Goal: Task Accomplishment & Management: Manage account settings

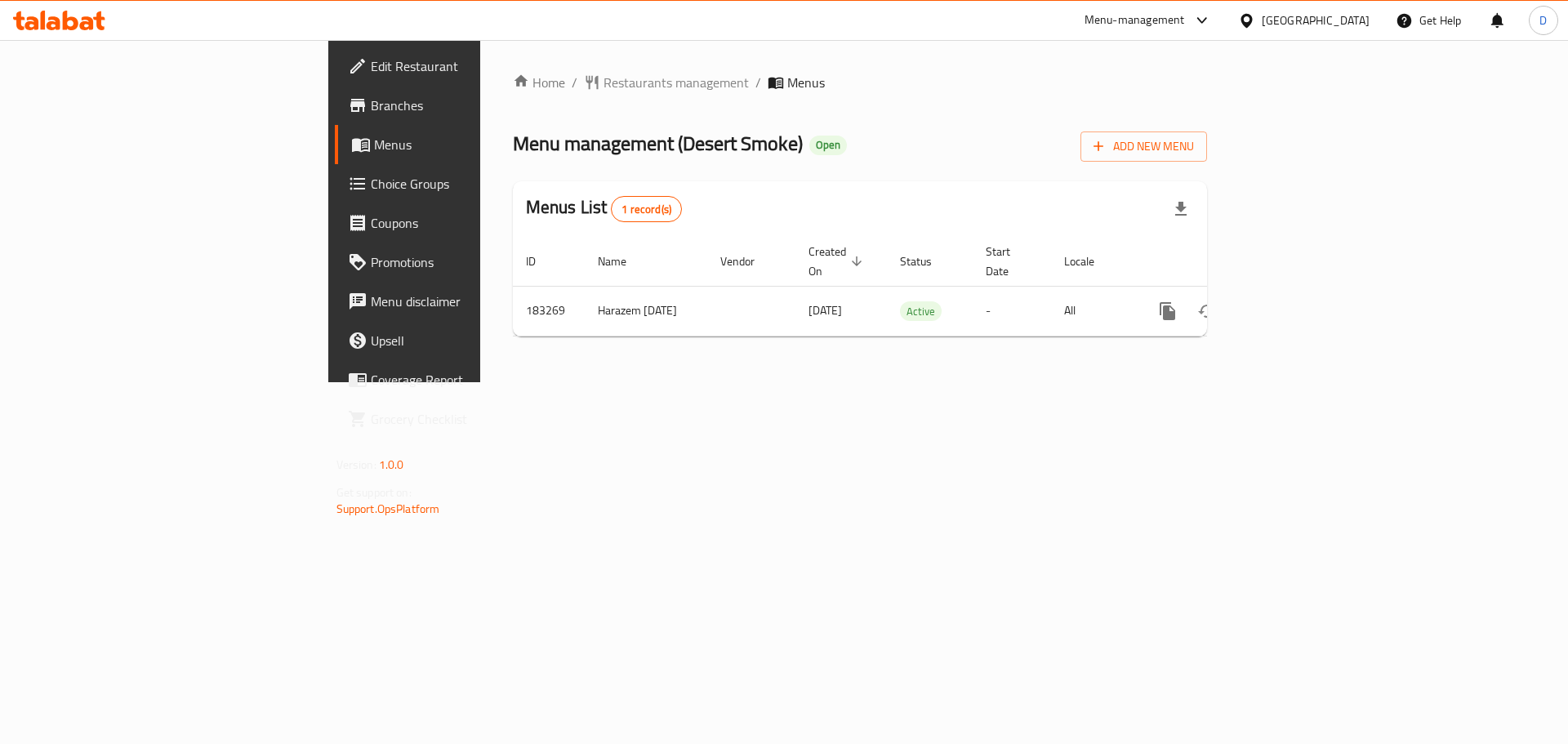
click at [375, 146] on span "Menus" at bounding box center [476, 144] width 203 height 20
click at [604, 88] on span "Restaurants management" at bounding box center [676, 82] width 145 height 20
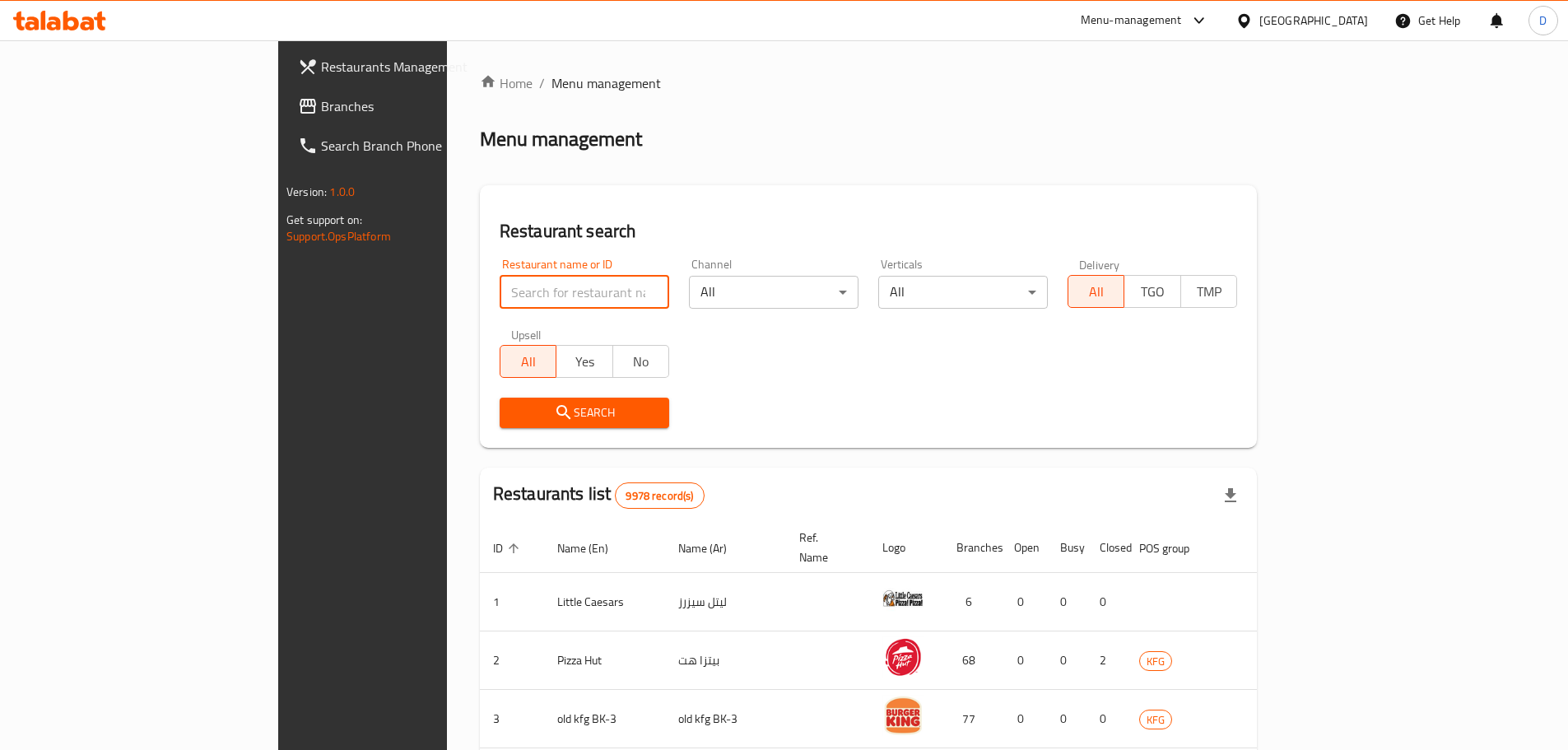
click at [500, 287] on input "search" at bounding box center [584, 292] width 170 height 33
paste input "645844"
type input "645844"
click button "Search" at bounding box center [584, 412] width 170 height 30
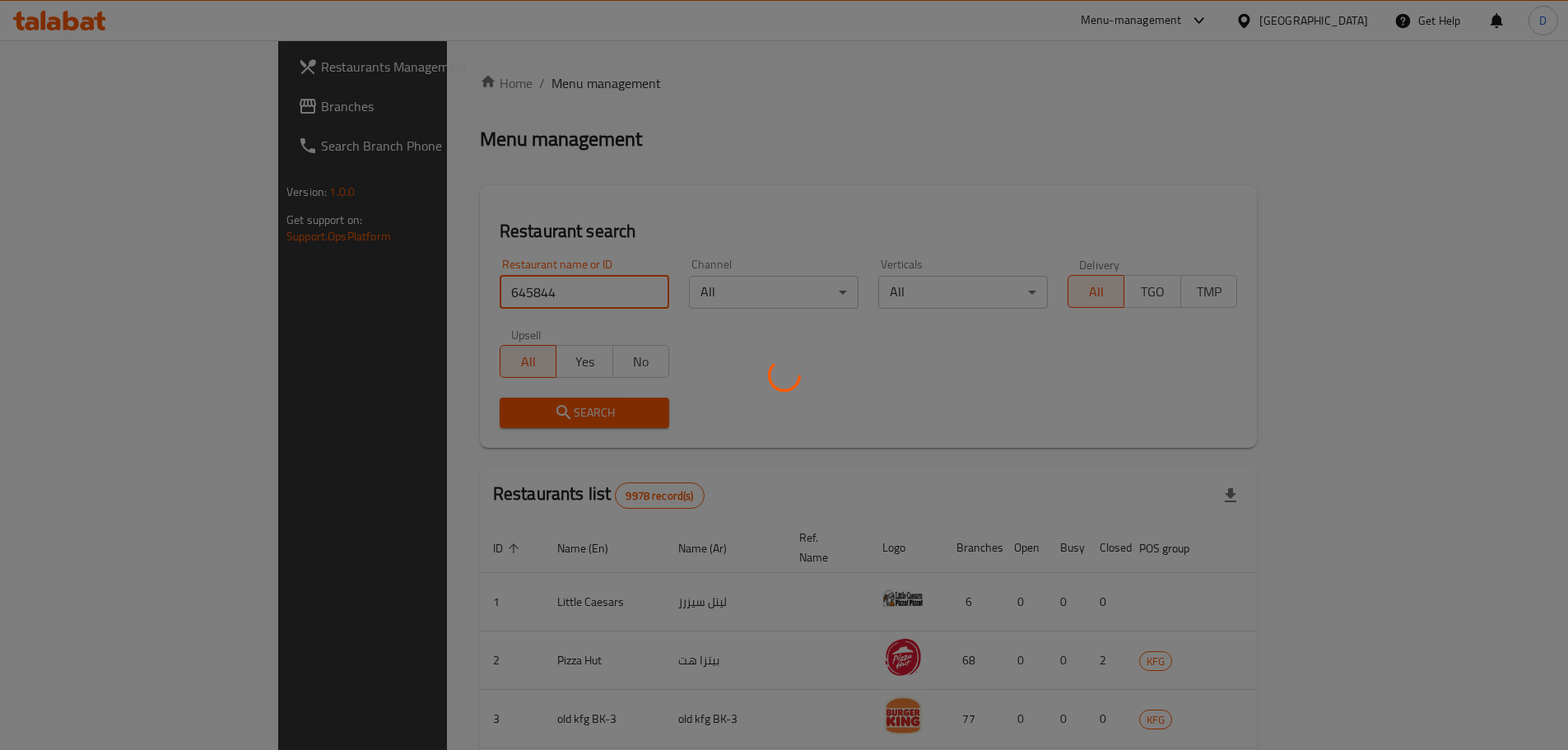
click button "Search" at bounding box center [584, 412] width 170 height 30
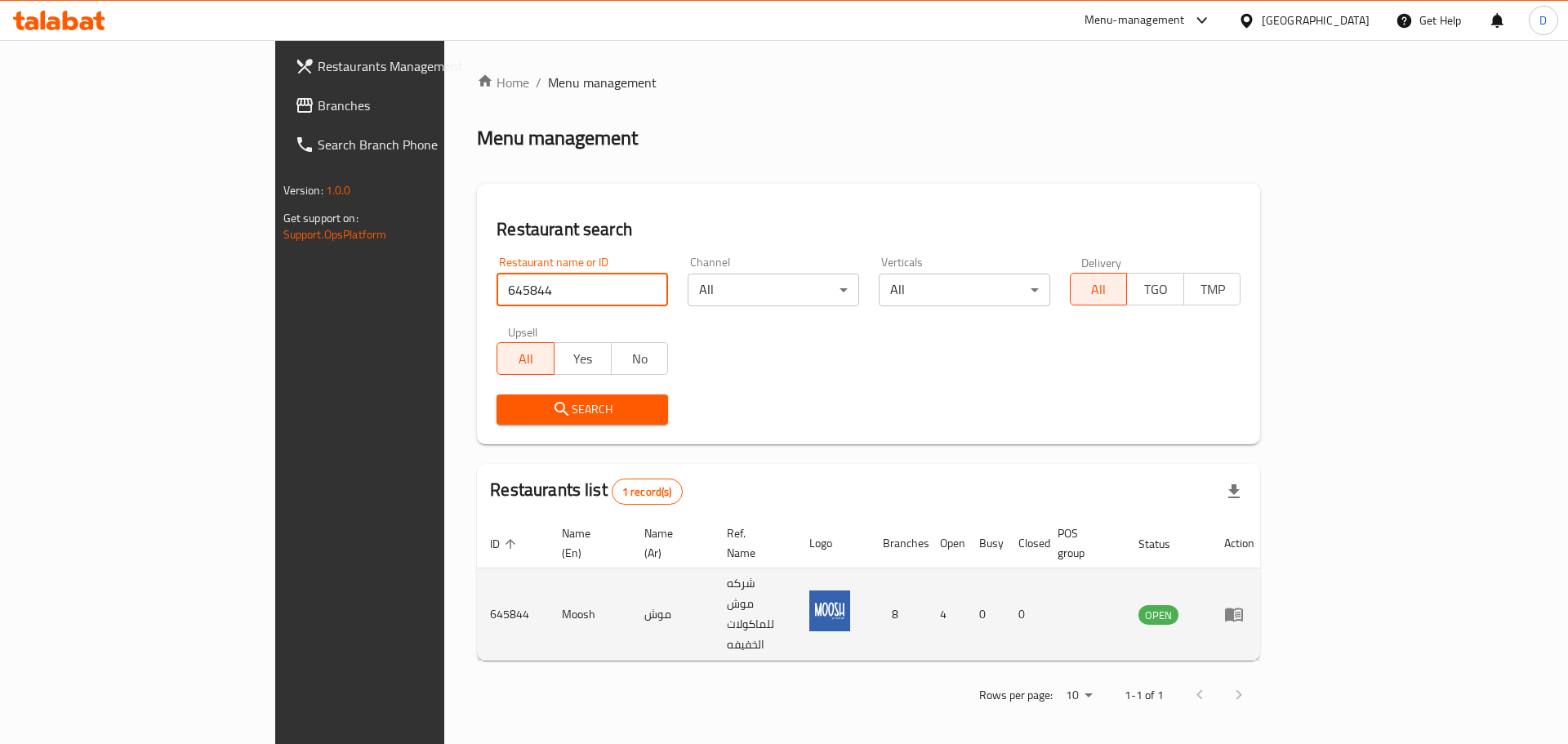
click at [1244, 604] on icon "enhanced table" at bounding box center [1234, 614] width 20 height 20
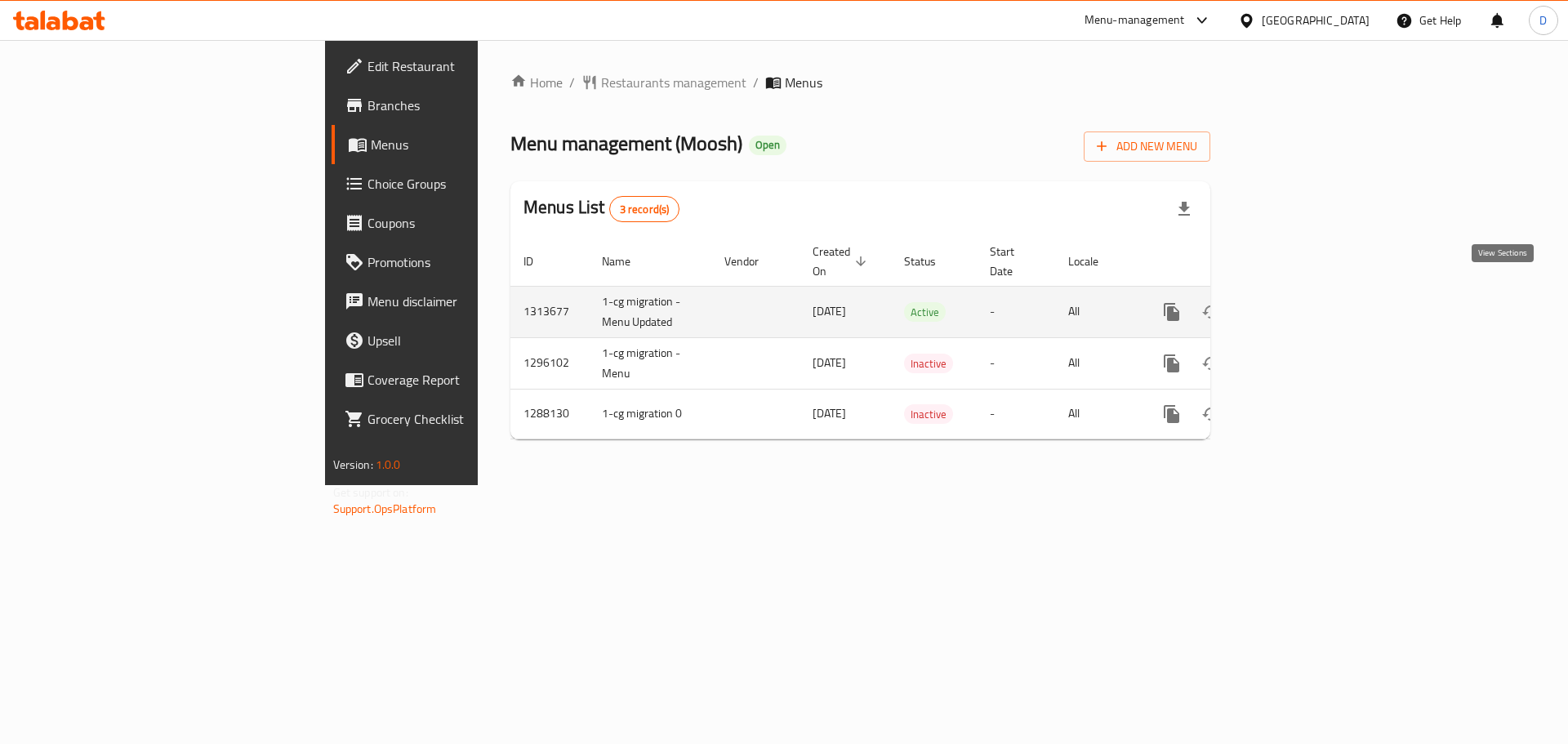
click at [1297, 304] on icon "enhanced table" at bounding box center [1289, 312] width 15 height 15
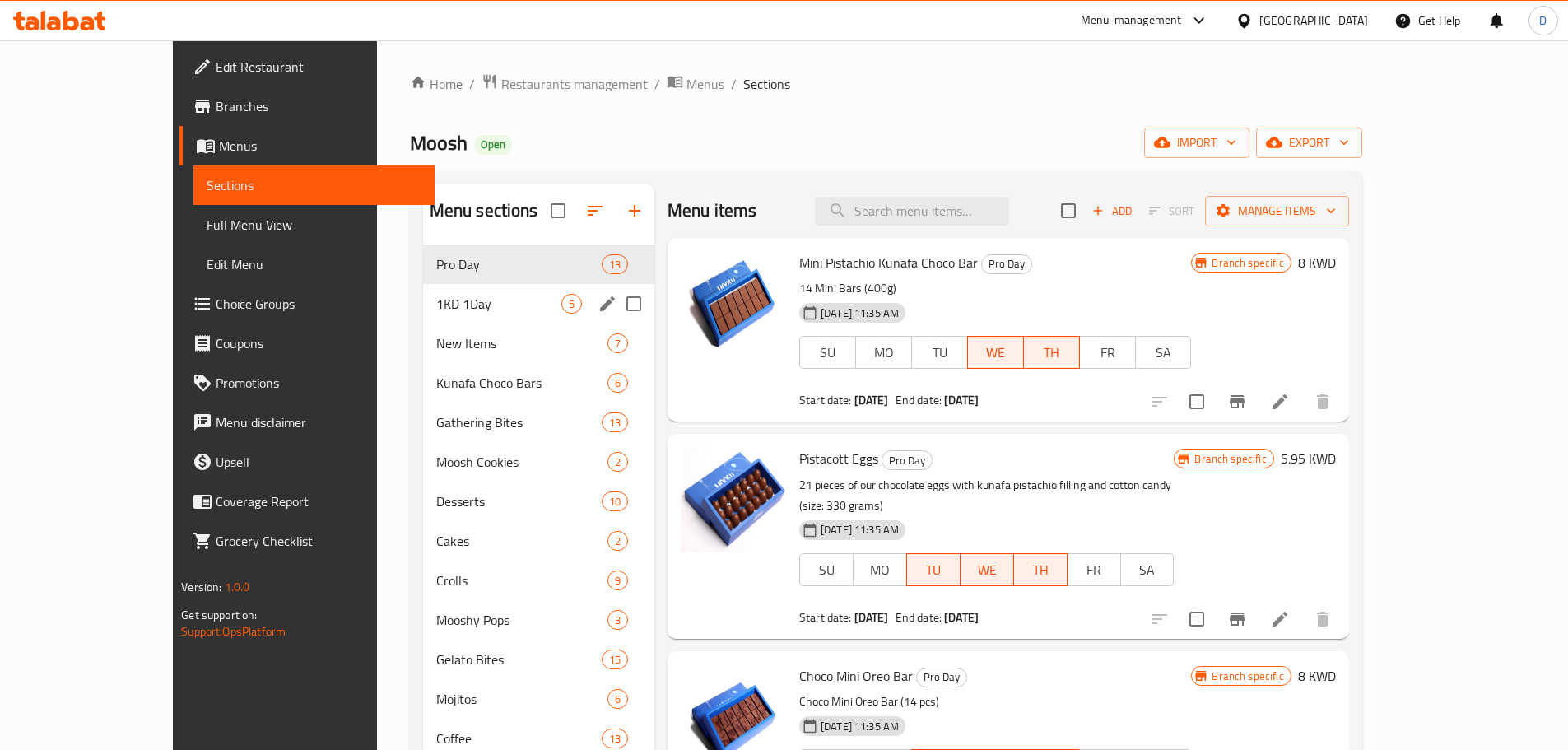
click at [432, 284] on div "1KD 1Day 5" at bounding box center [539, 303] width 231 height 39
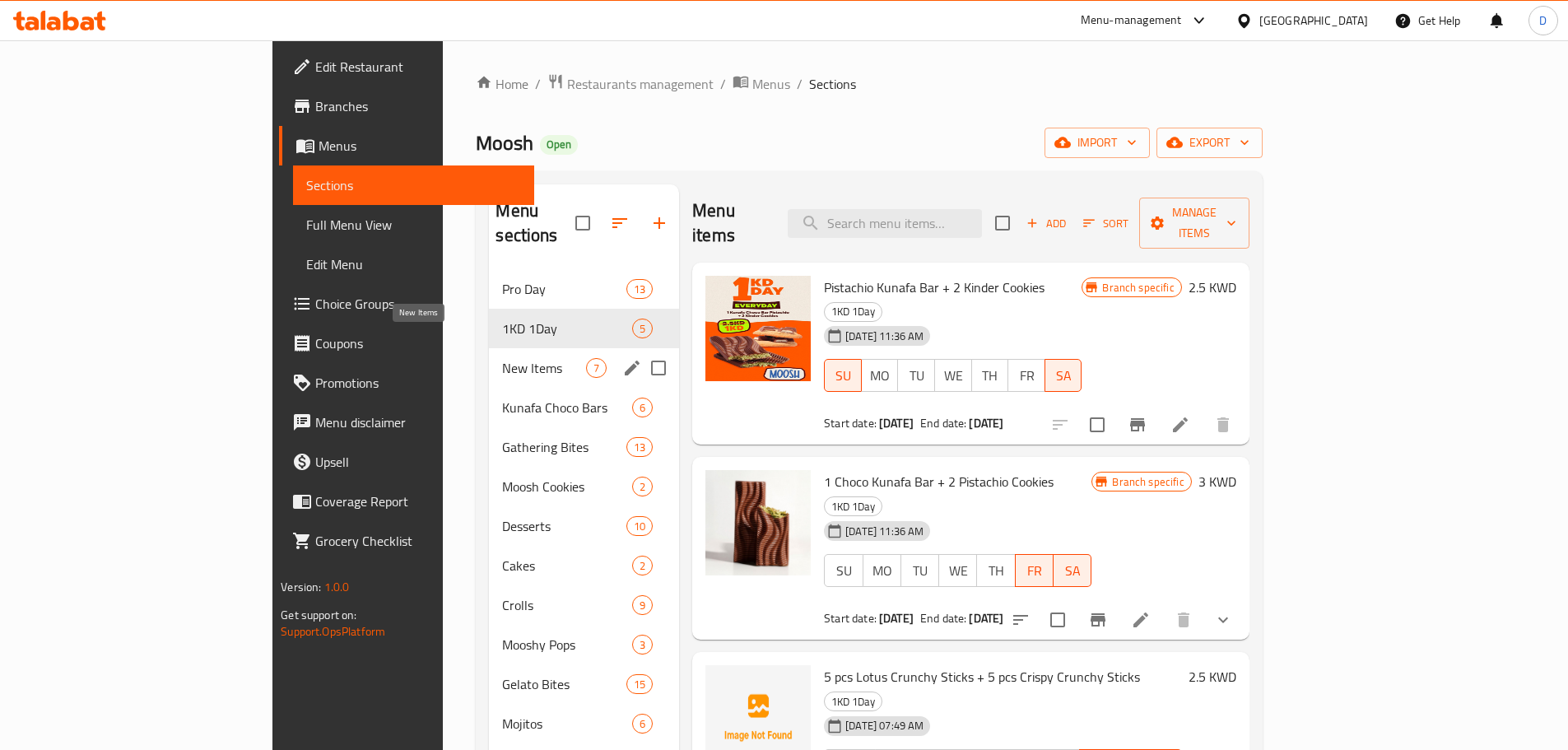
click at [502, 358] on span "New Items" at bounding box center [544, 367] width 84 height 20
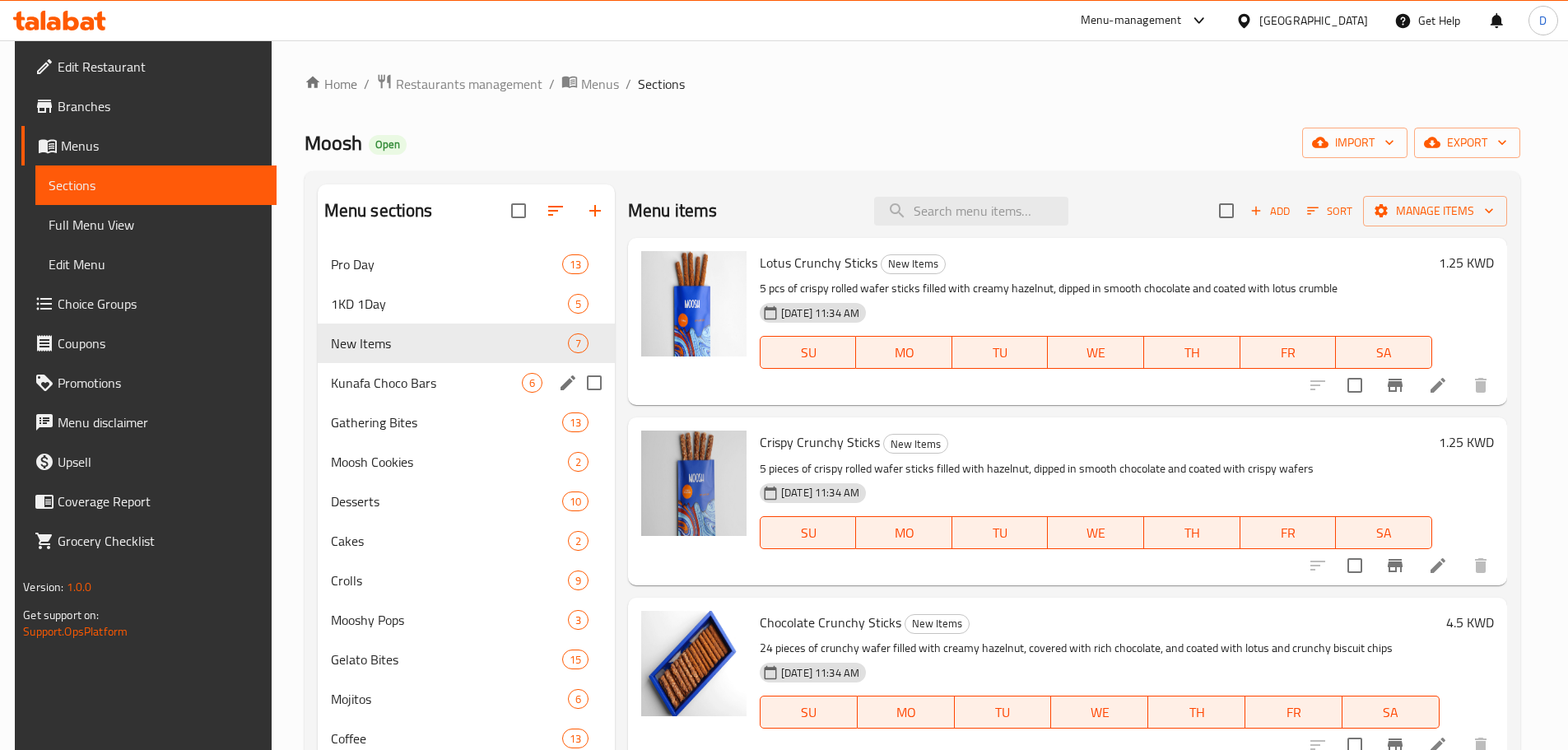
click at [457, 392] on div "Kunafa Choco Bars 6" at bounding box center [466, 383] width 297 height 39
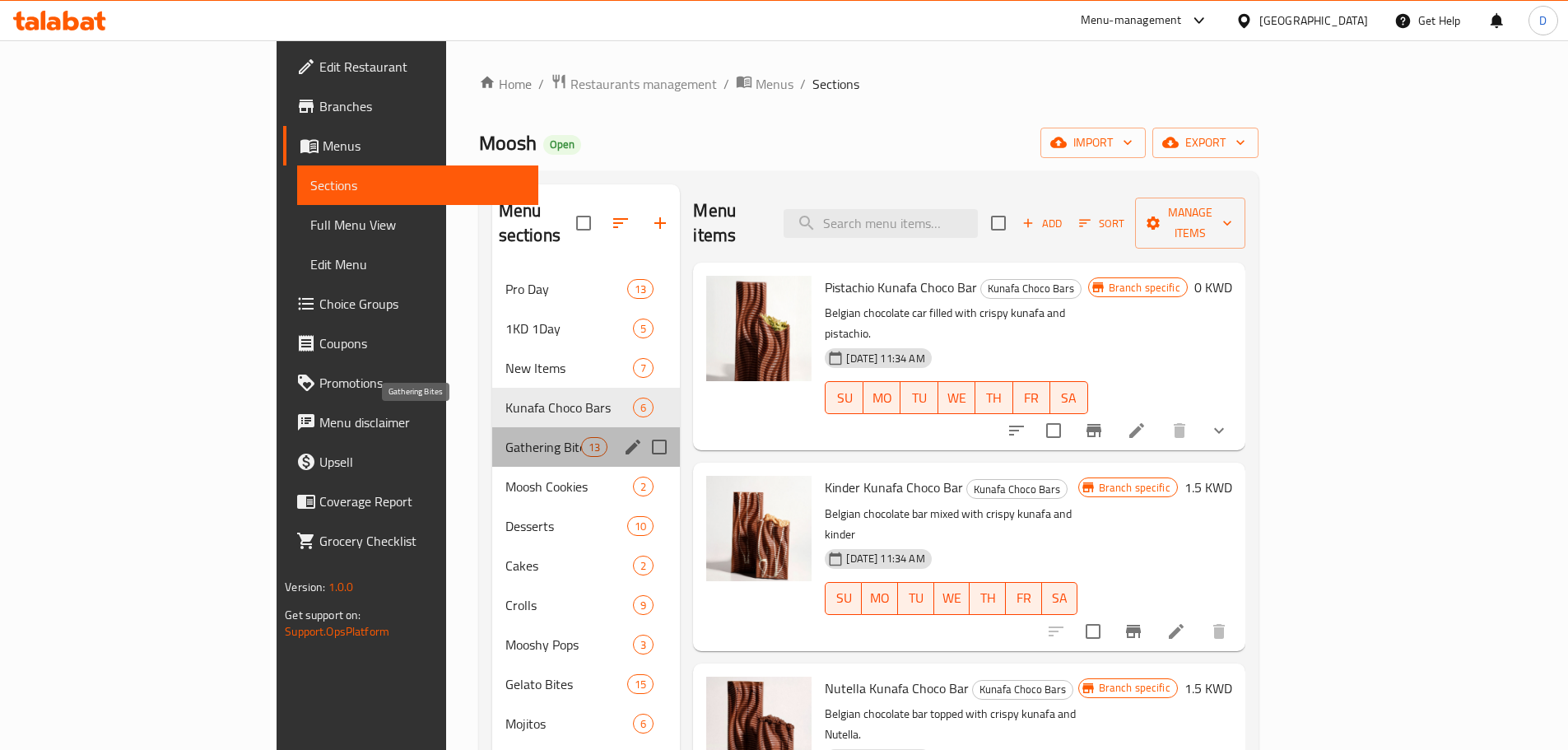
click at [505, 437] on span "Gathering Bites" at bounding box center [543, 447] width 76 height 20
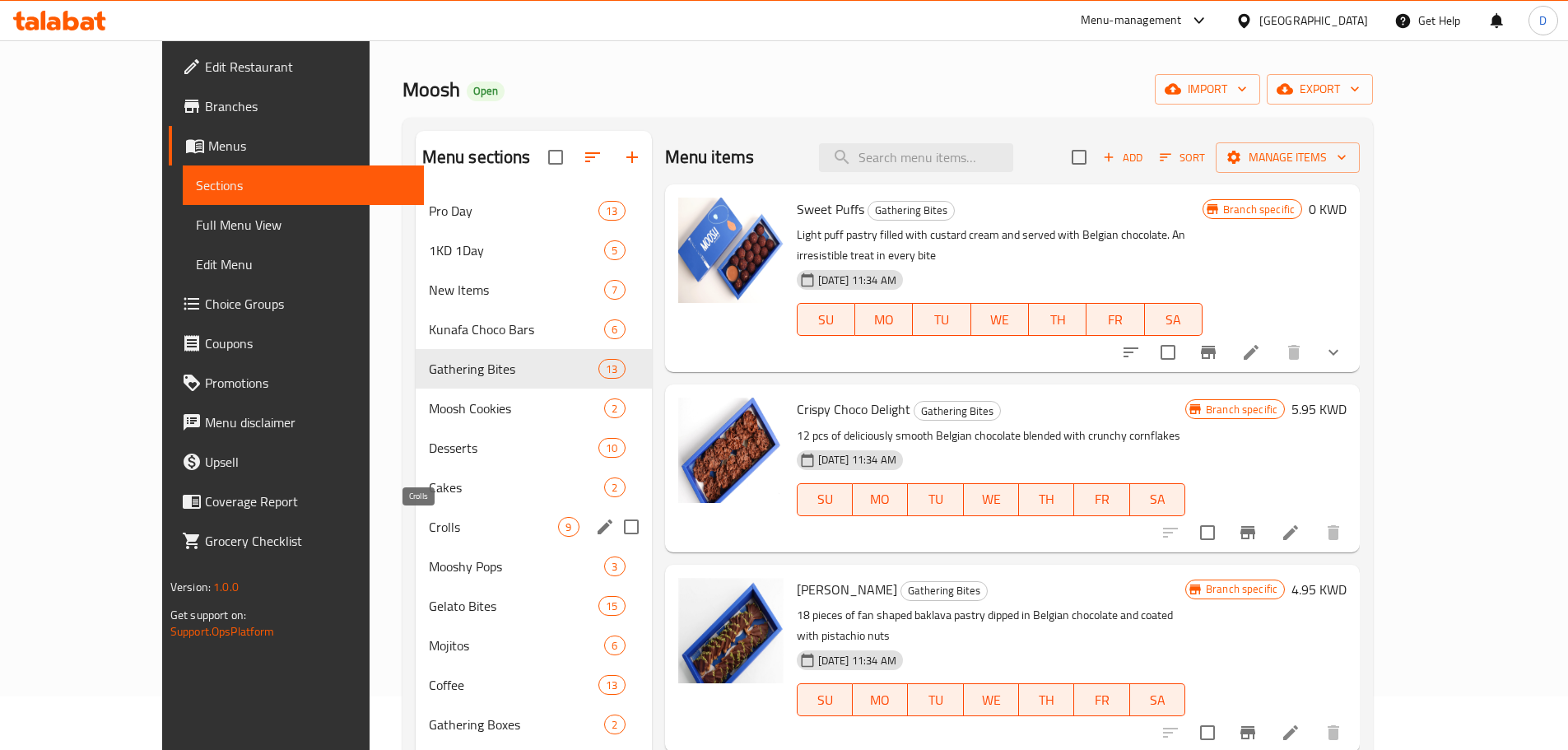
scroll to position [83, 0]
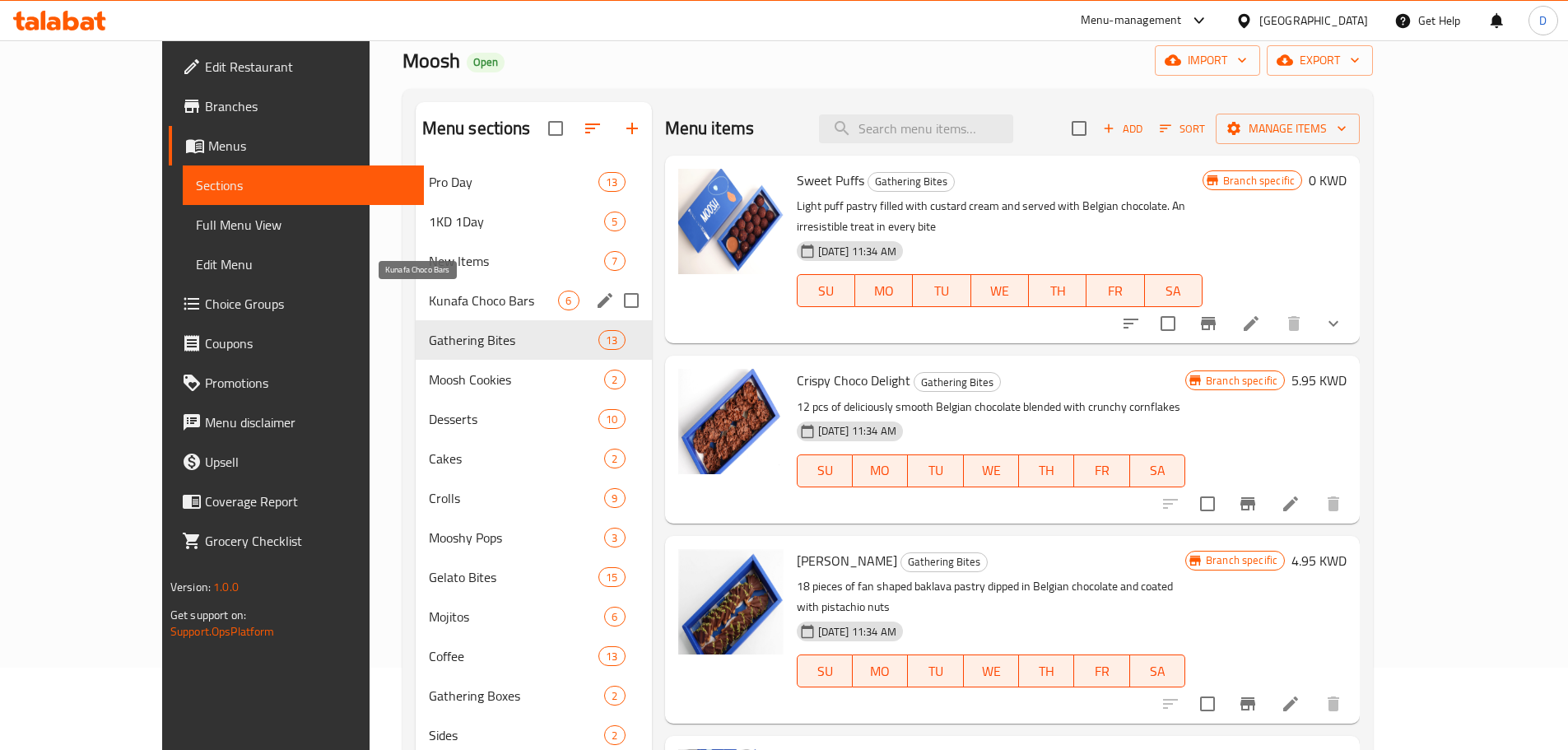
click at [435, 300] on span "Kunafa Choco Bars" at bounding box center [494, 299] width 131 height 20
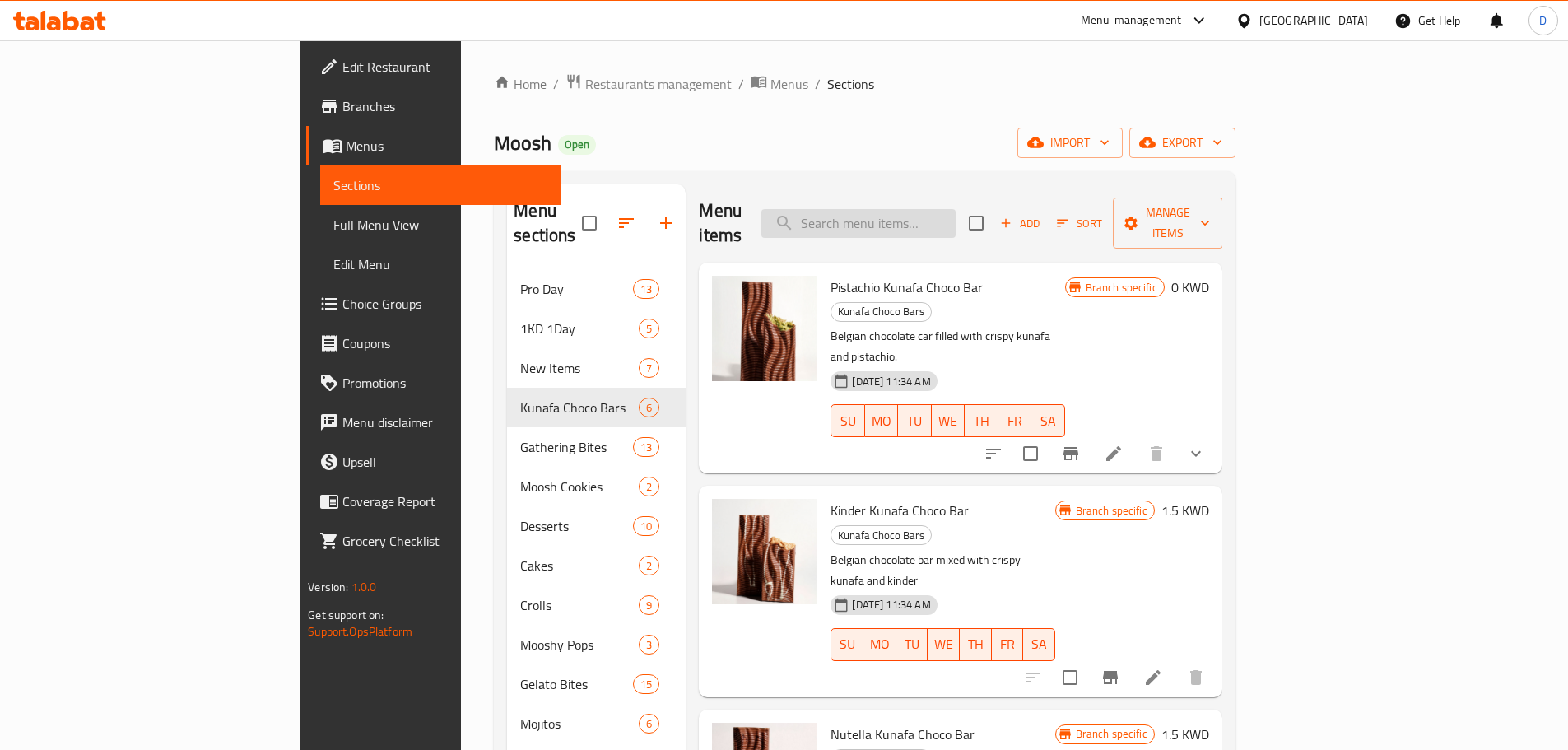
click at [956, 209] on input "search" at bounding box center [858, 223] width 194 height 29
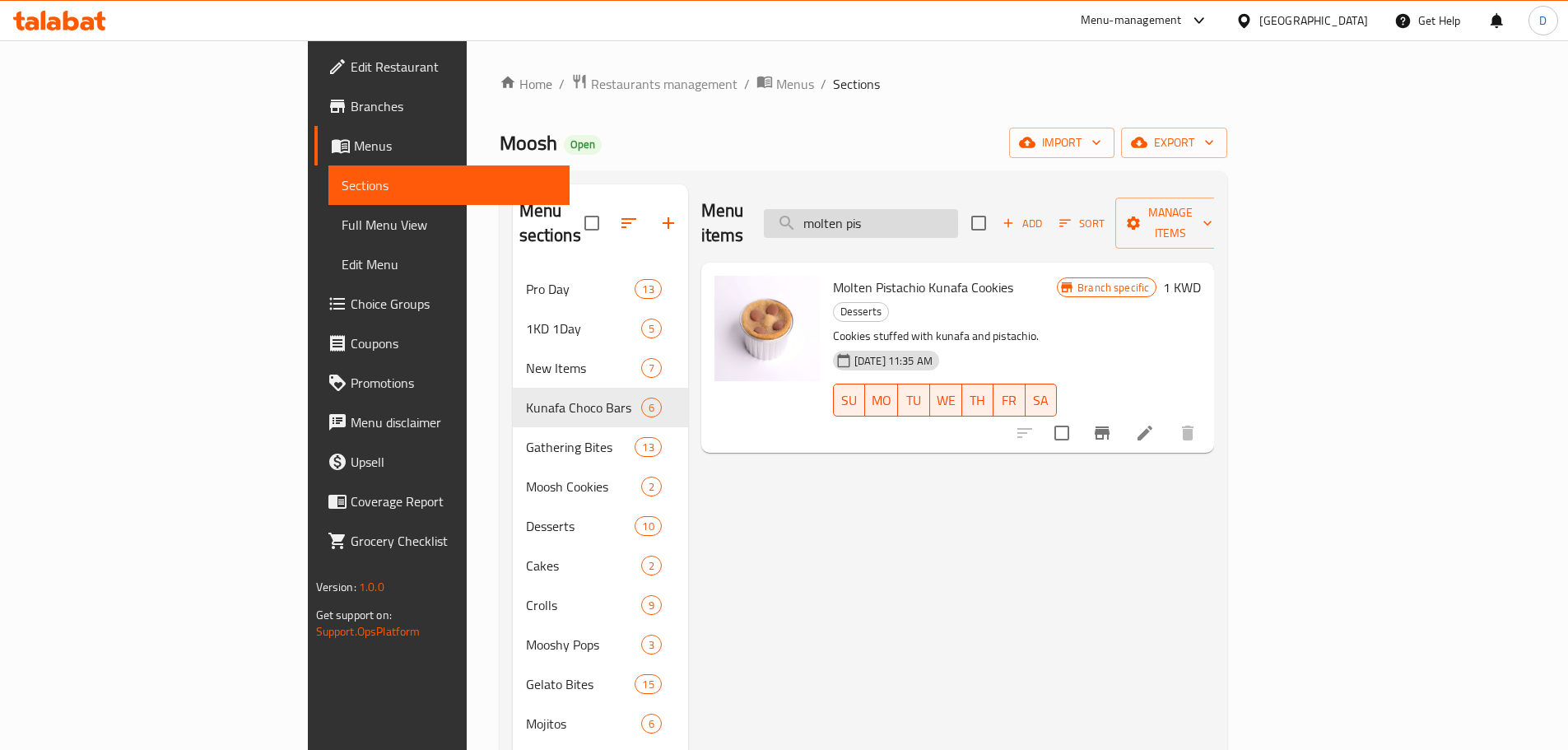
click at [951, 217] on input "molten pis" at bounding box center [861, 223] width 194 height 29
click at [951, 214] on input "molten pis" at bounding box center [861, 223] width 194 height 29
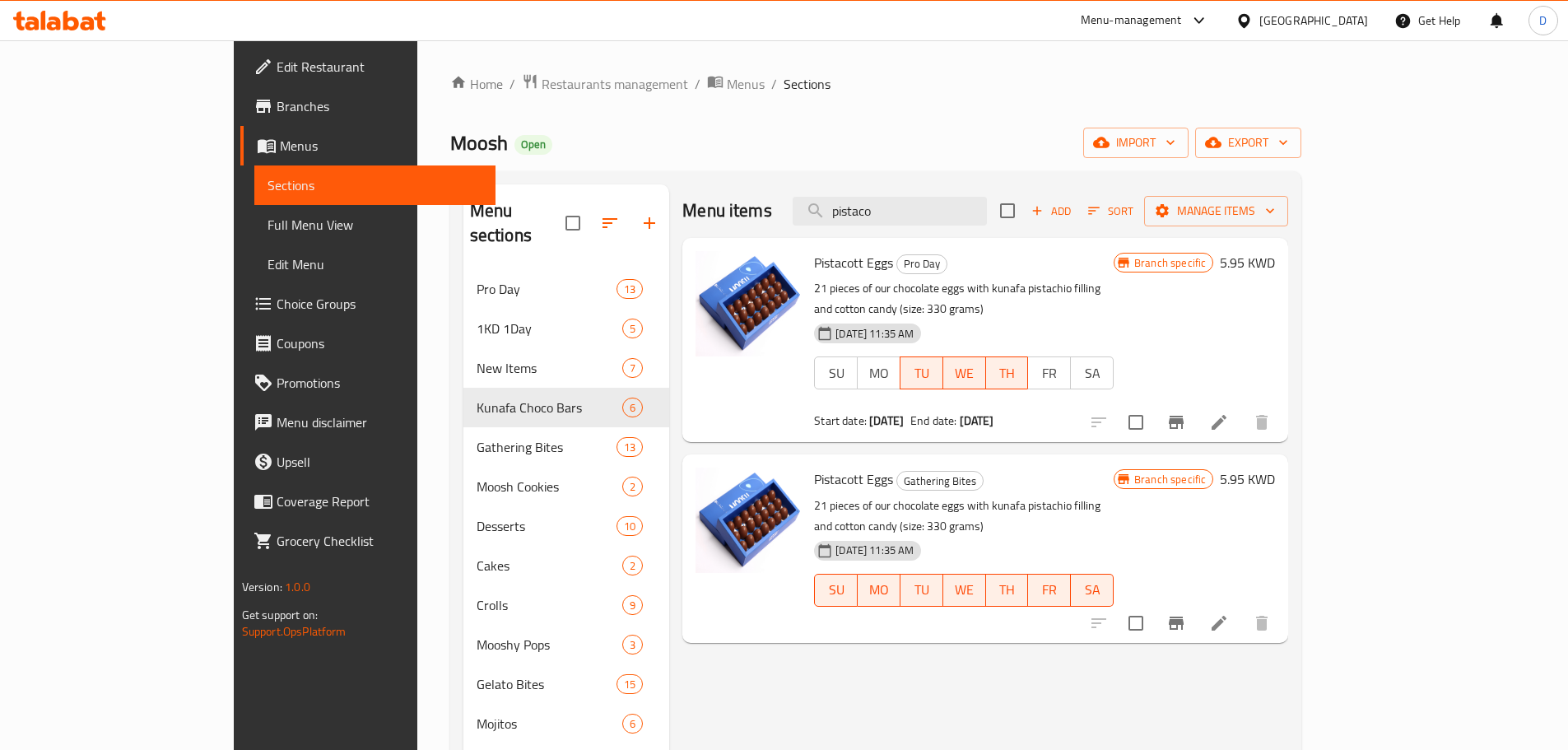
type input "pistaco"
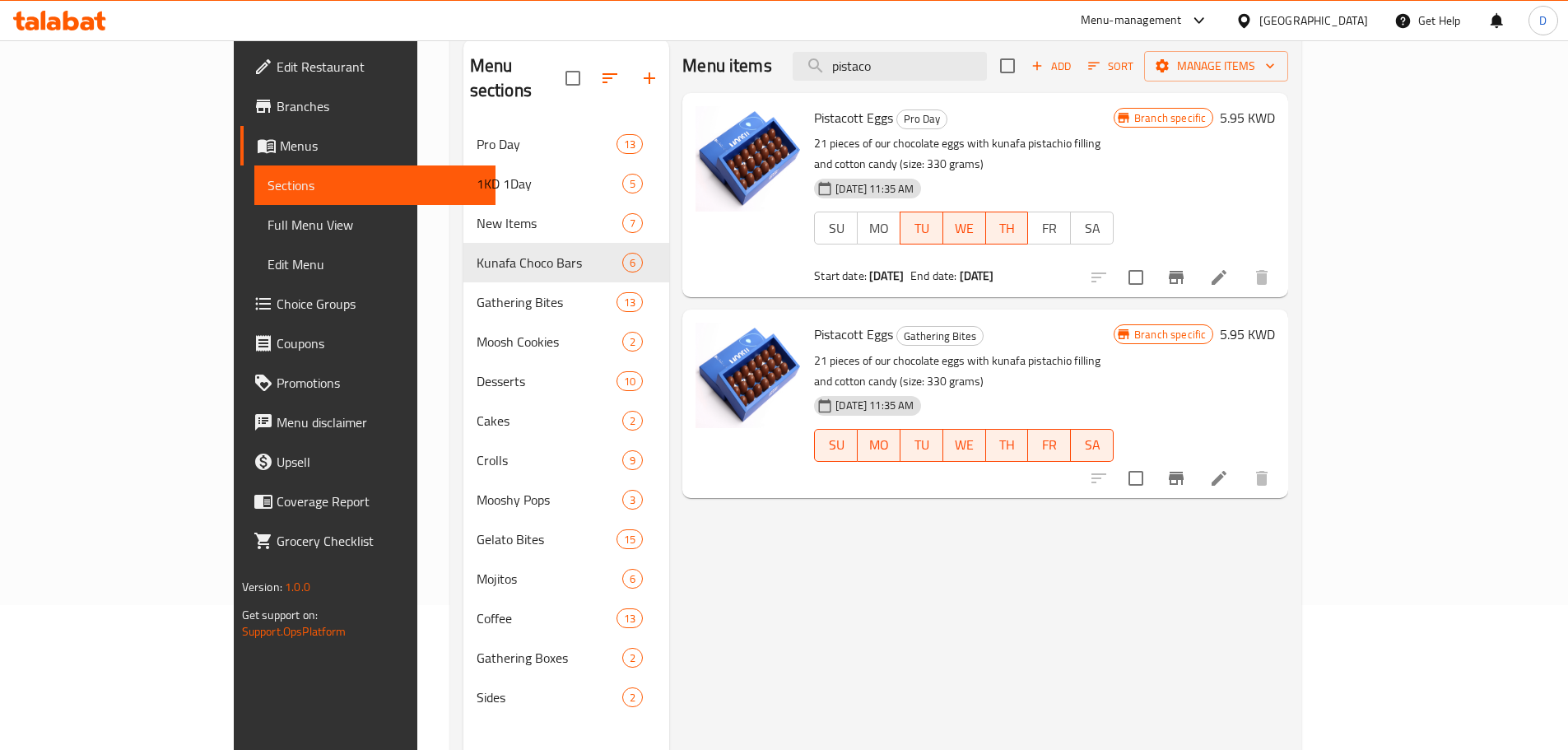
scroll to position [230, 0]
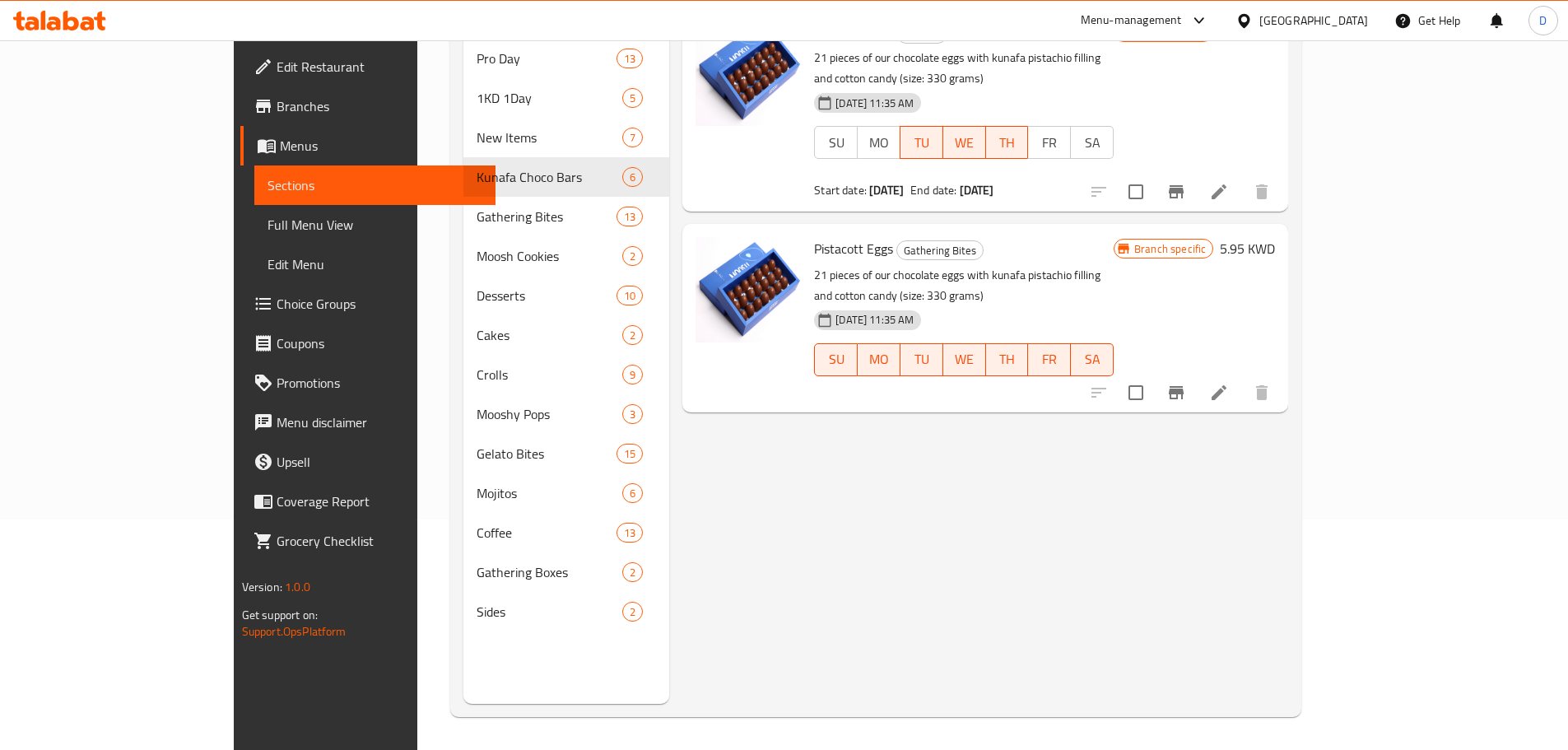
click at [277, 105] on span "Branches" at bounding box center [379, 106] width 206 height 20
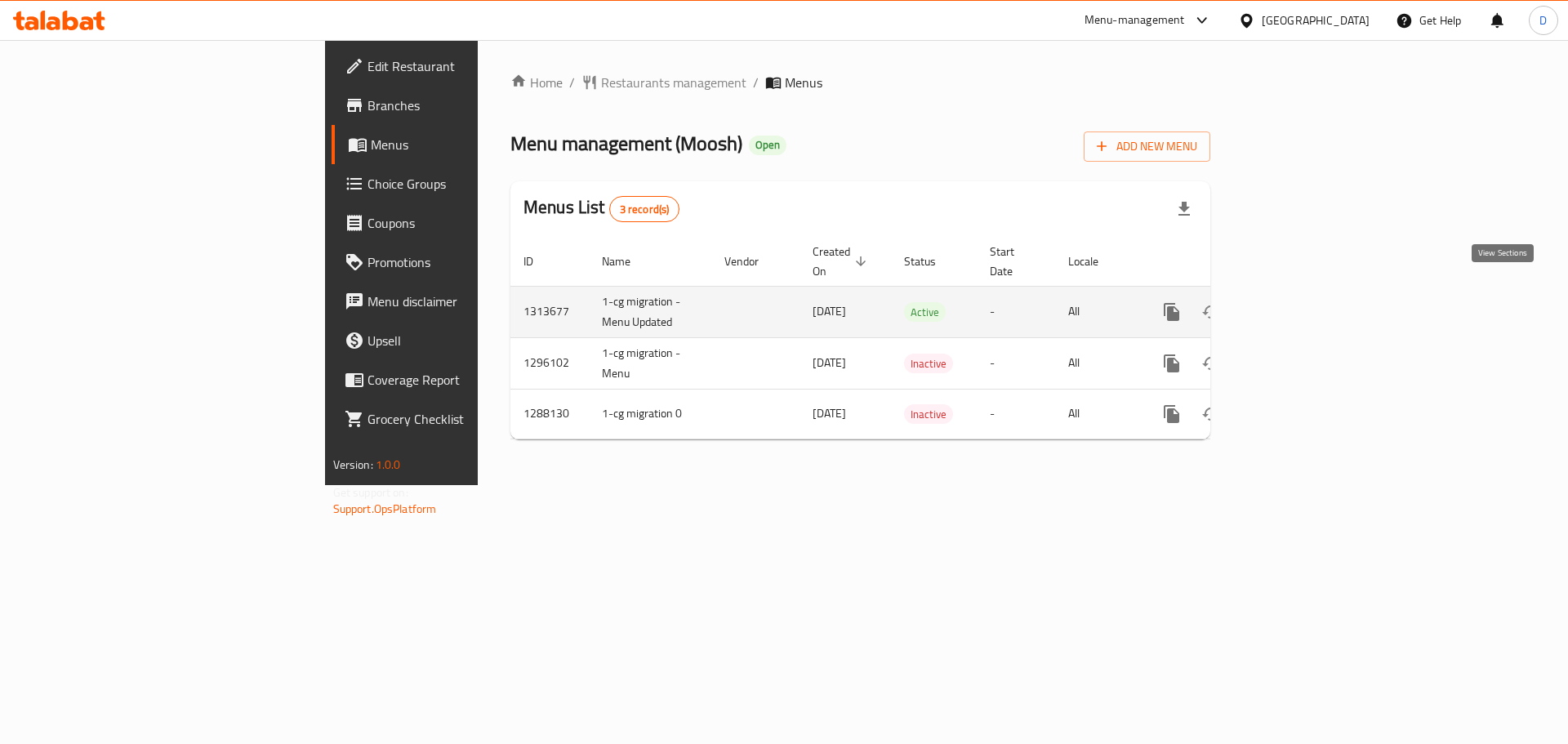
click at [1309, 299] on link "enhanced table" at bounding box center [1289, 312] width 39 height 39
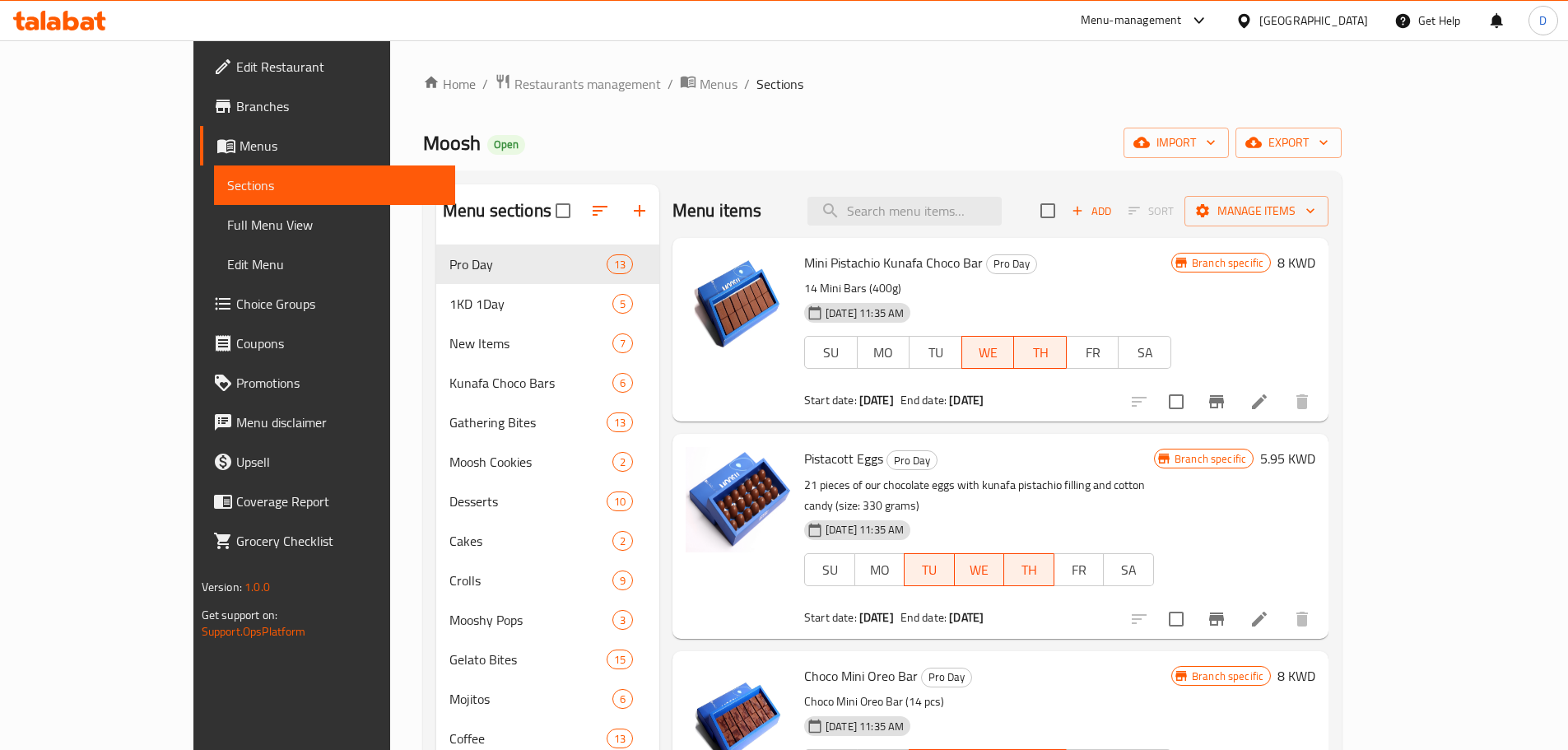
click at [423, 140] on span "Moosh" at bounding box center [452, 142] width 57 height 37
copy span "Moosh"
click at [200, 116] on link "Branches" at bounding box center [328, 106] width 255 height 39
